Goal: Check status

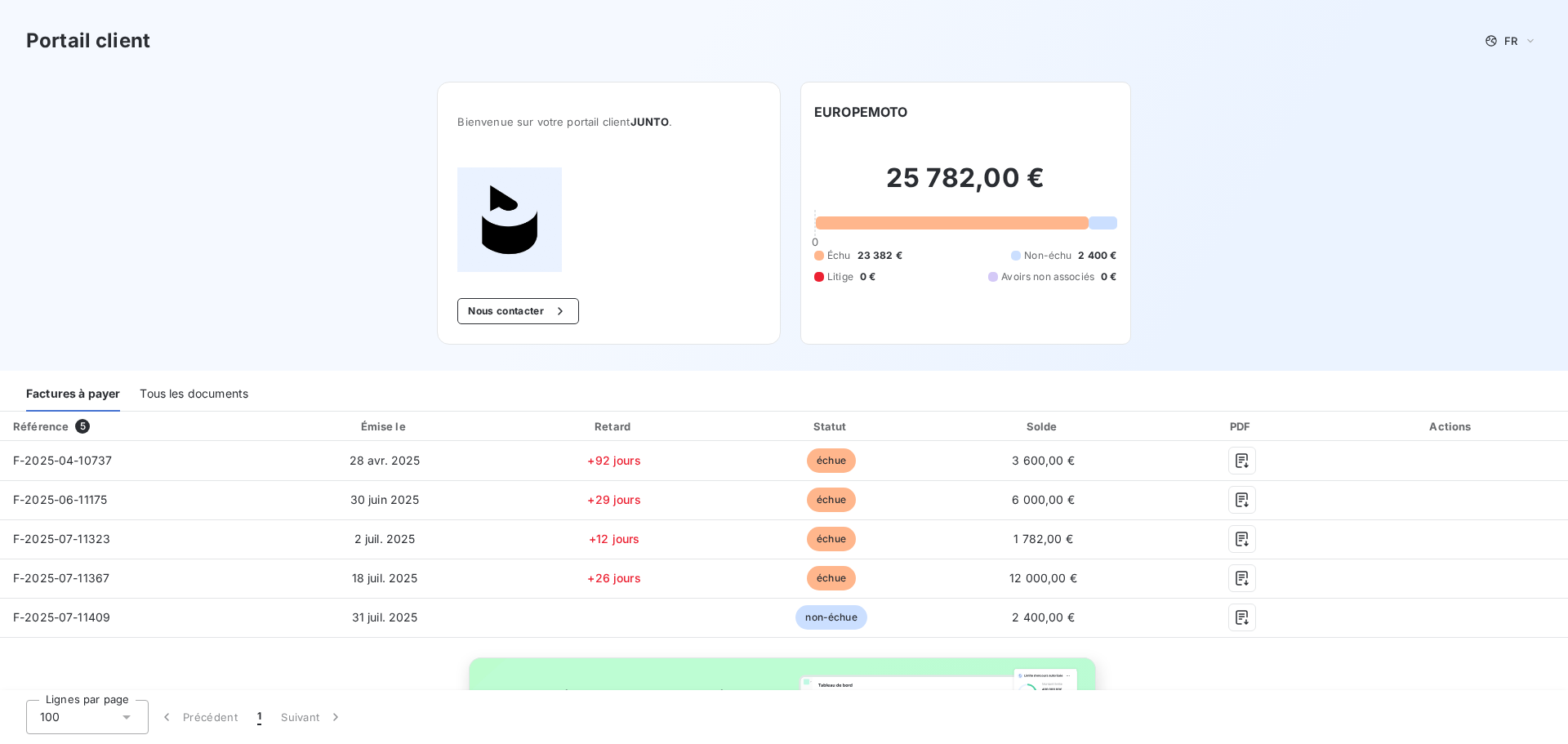
click at [217, 398] on div "Tous les documents" at bounding box center [194, 394] width 109 height 34
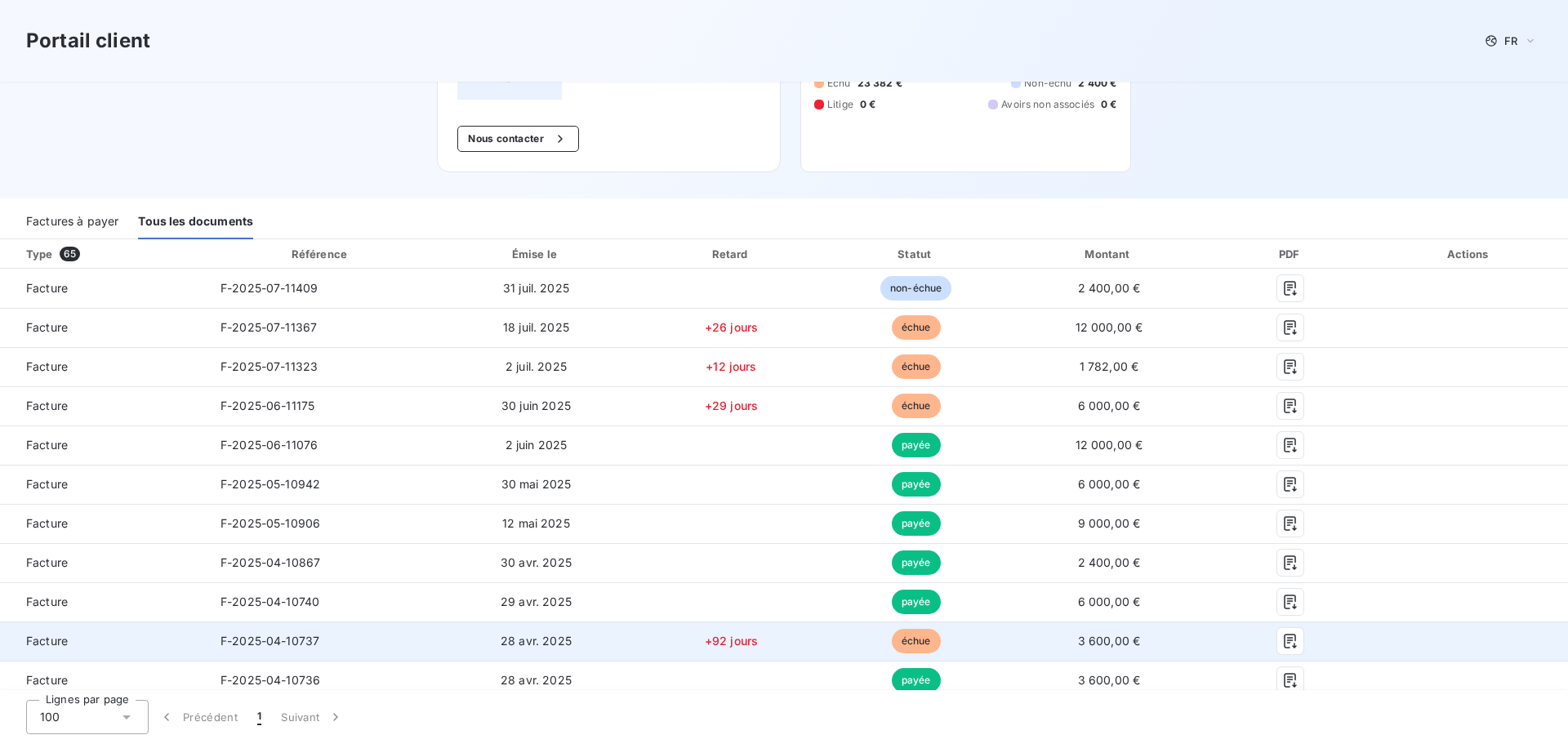
scroll to position [164, 0]
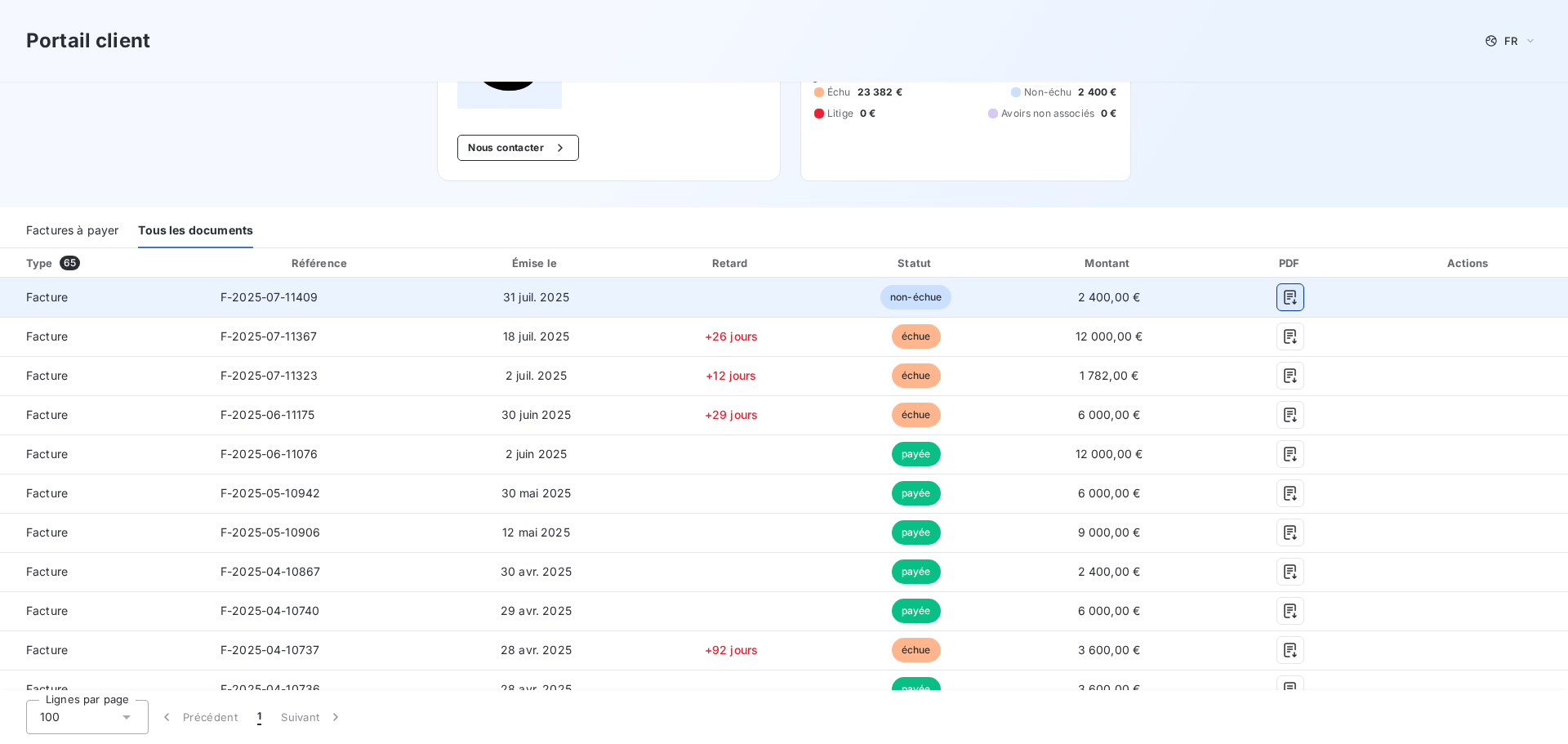
click at [1285, 295] on icon "button" at bounding box center [1290, 297] width 12 height 15
copy span "F-2025-07-11409"
drag, startPoint x: 295, startPoint y: 293, endPoint x: 218, endPoint y: 300, distance: 77.3
click at [218, 300] on td "F-2025-07-11409" at bounding box center [321, 297] width 227 height 40
click at [891, 297] on span "non-échue" at bounding box center [915, 297] width 71 height 25
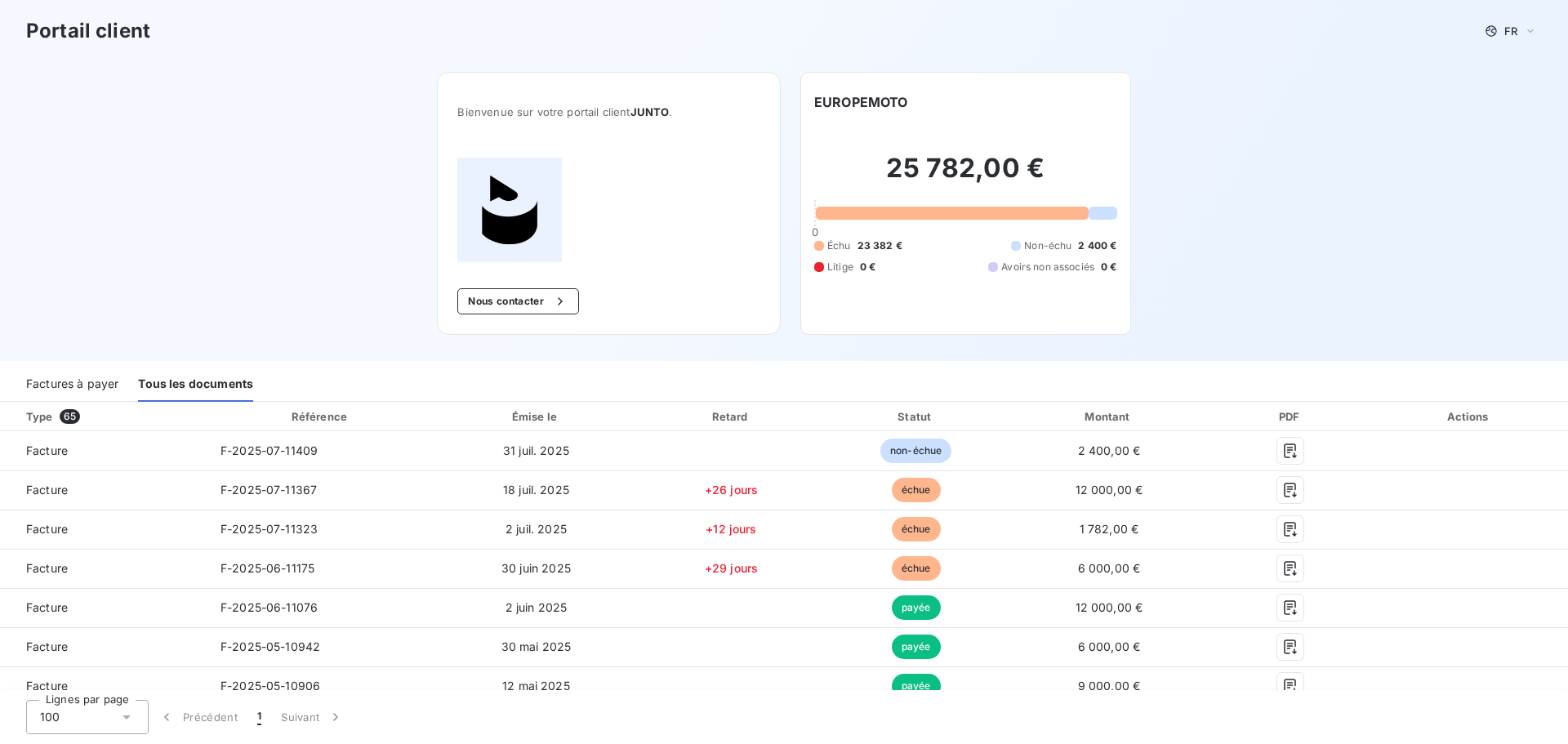
scroll to position [0, 0]
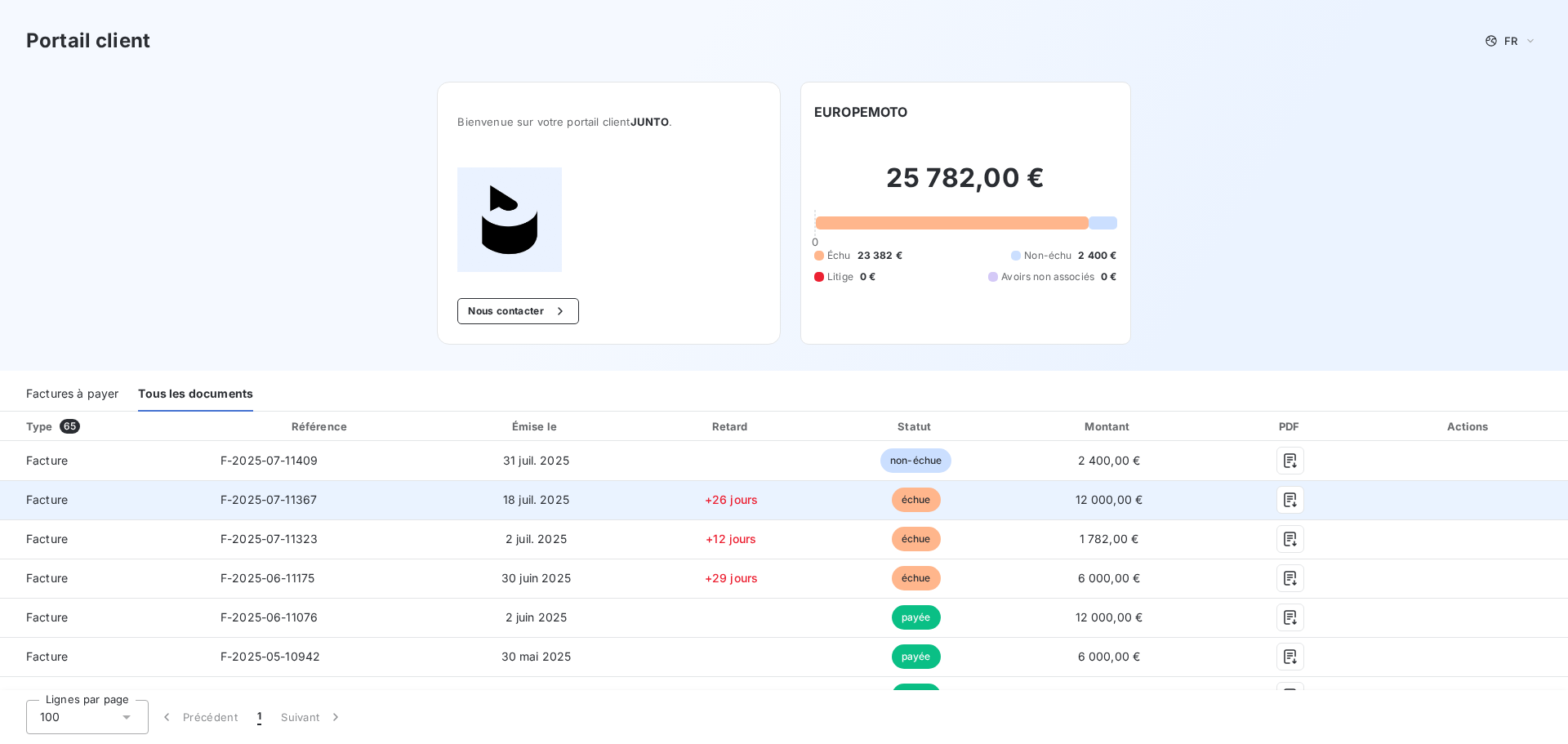
drag, startPoint x: 805, startPoint y: 398, endPoint x: 761, endPoint y: 495, distance: 106.5
click at [805, 403] on div "Factures à payer Tous les documents" at bounding box center [784, 394] width 1568 height 34
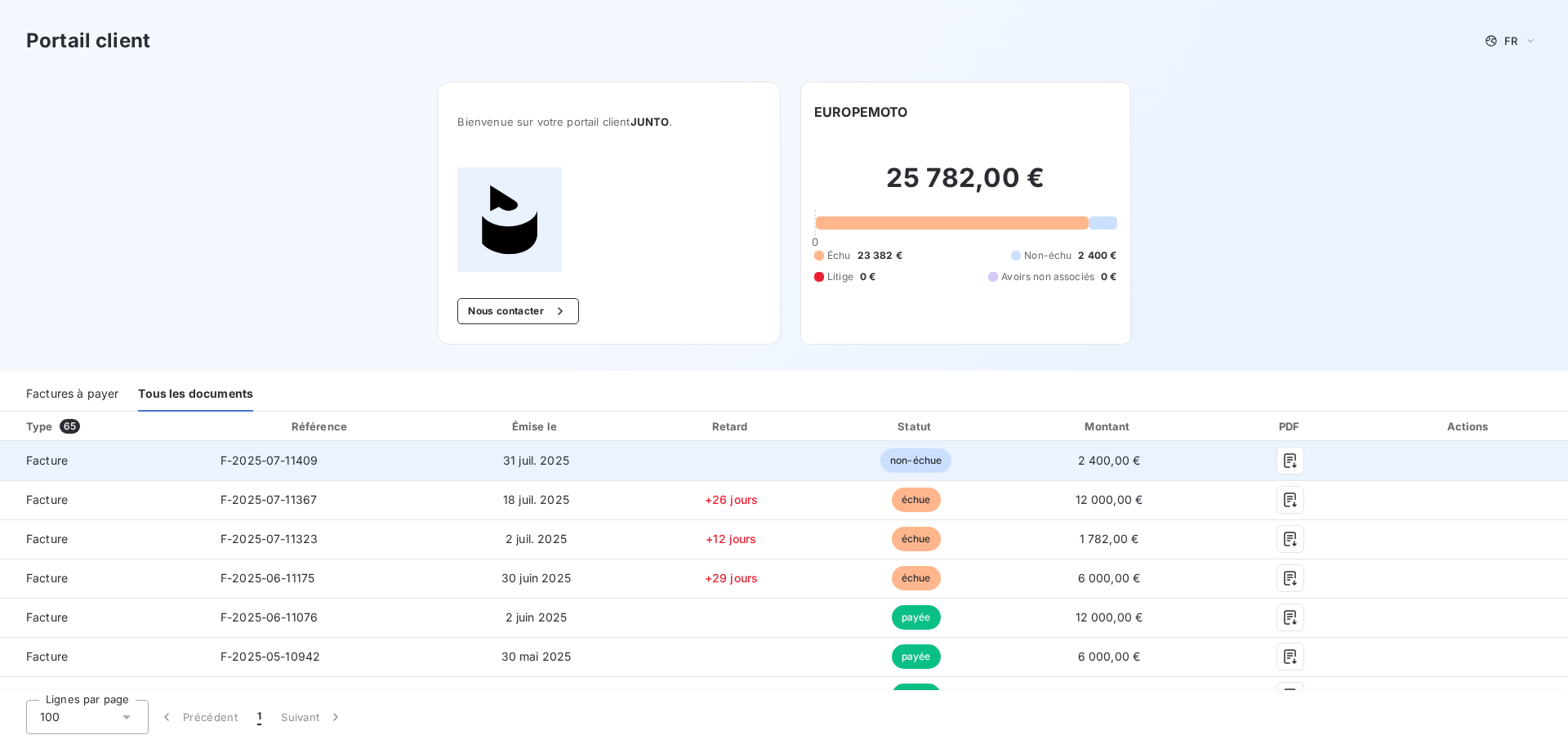
click at [775, 468] on td at bounding box center [731, 461] width 187 height 40
